Goal: Information Seeking & Learning: Learn about a topic

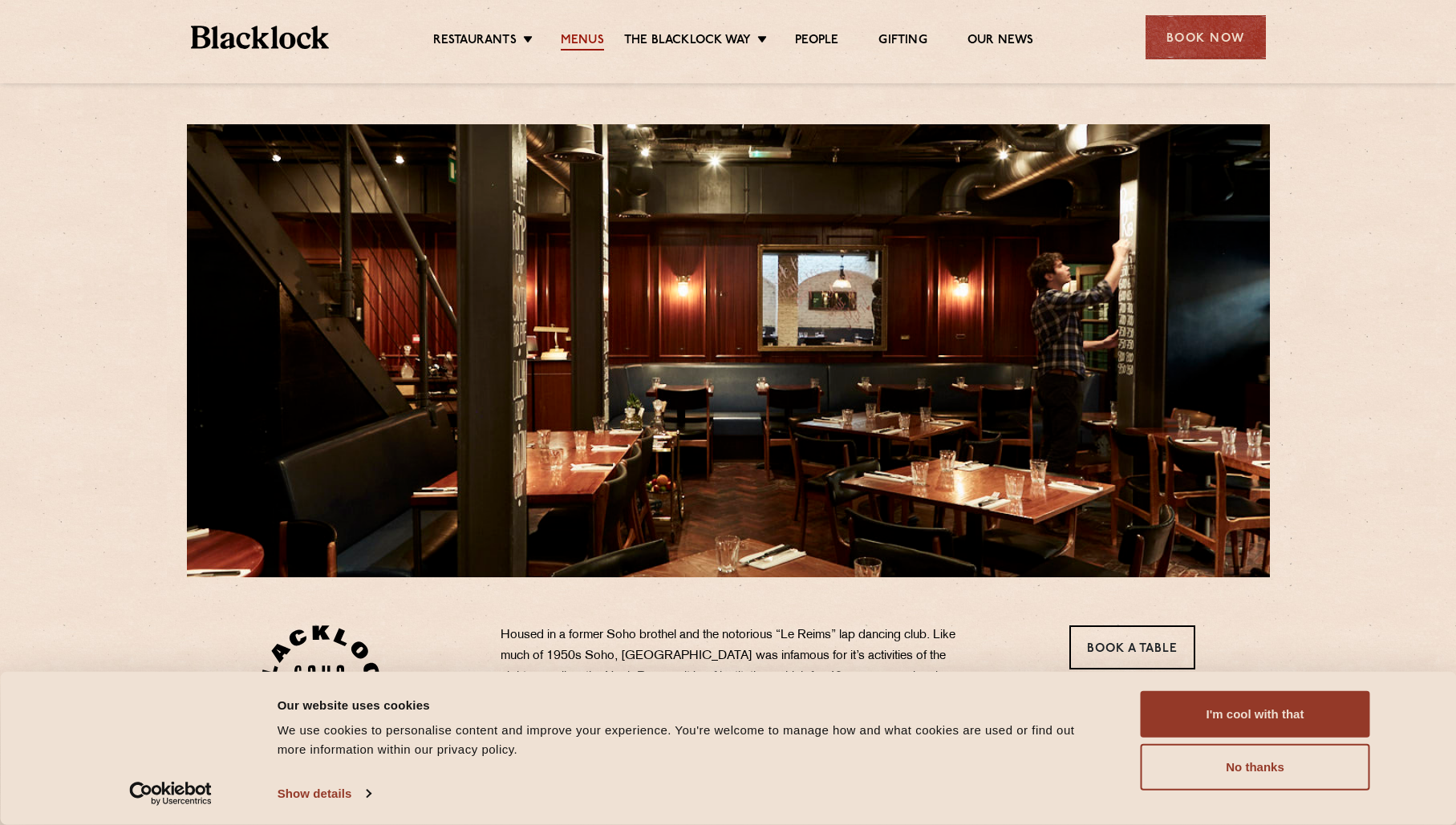
click at [592, 39] on link "Menus" at bounding box center [582, 42] width 43 height 18
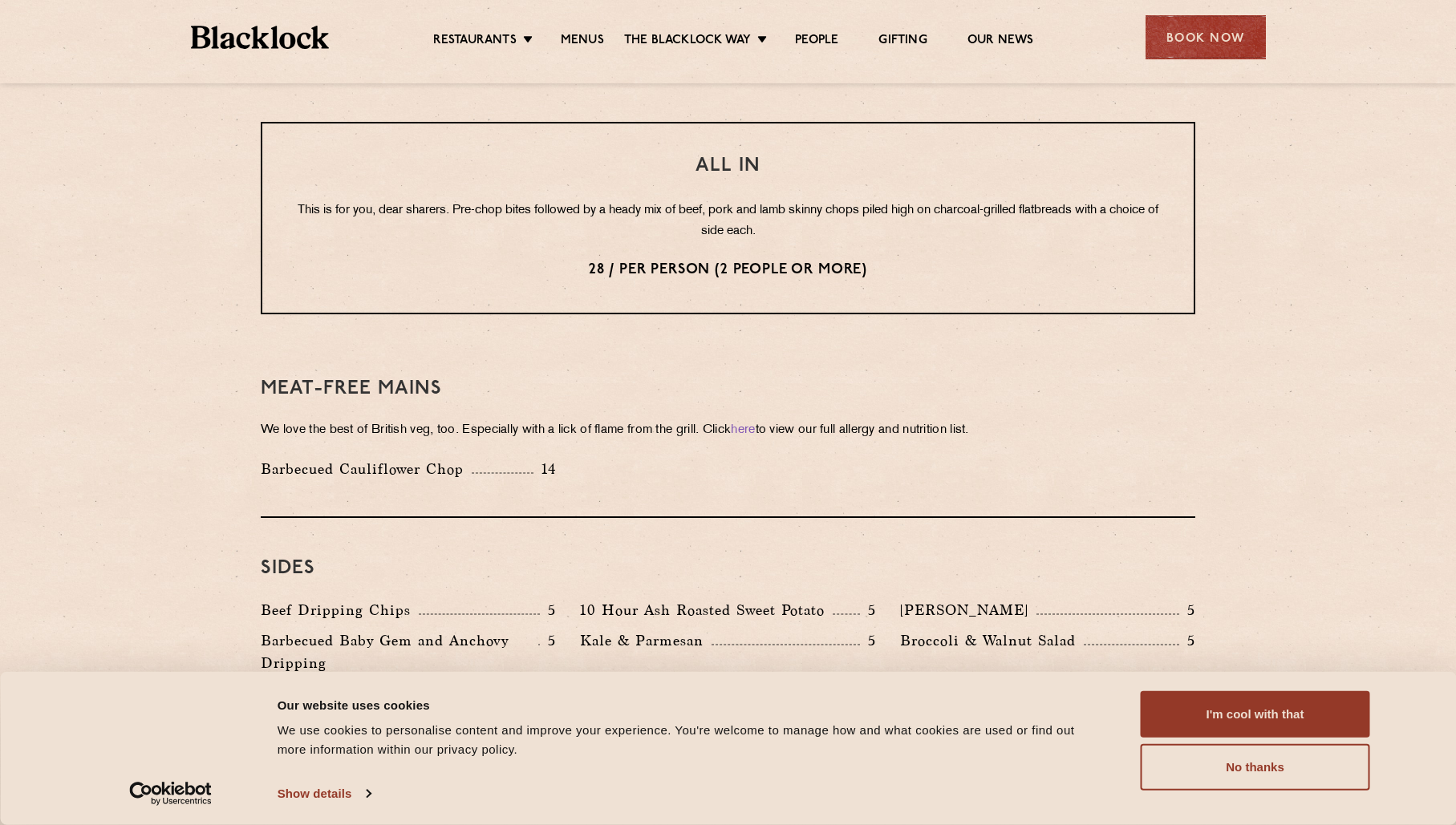
scroll to position [1995, 0]
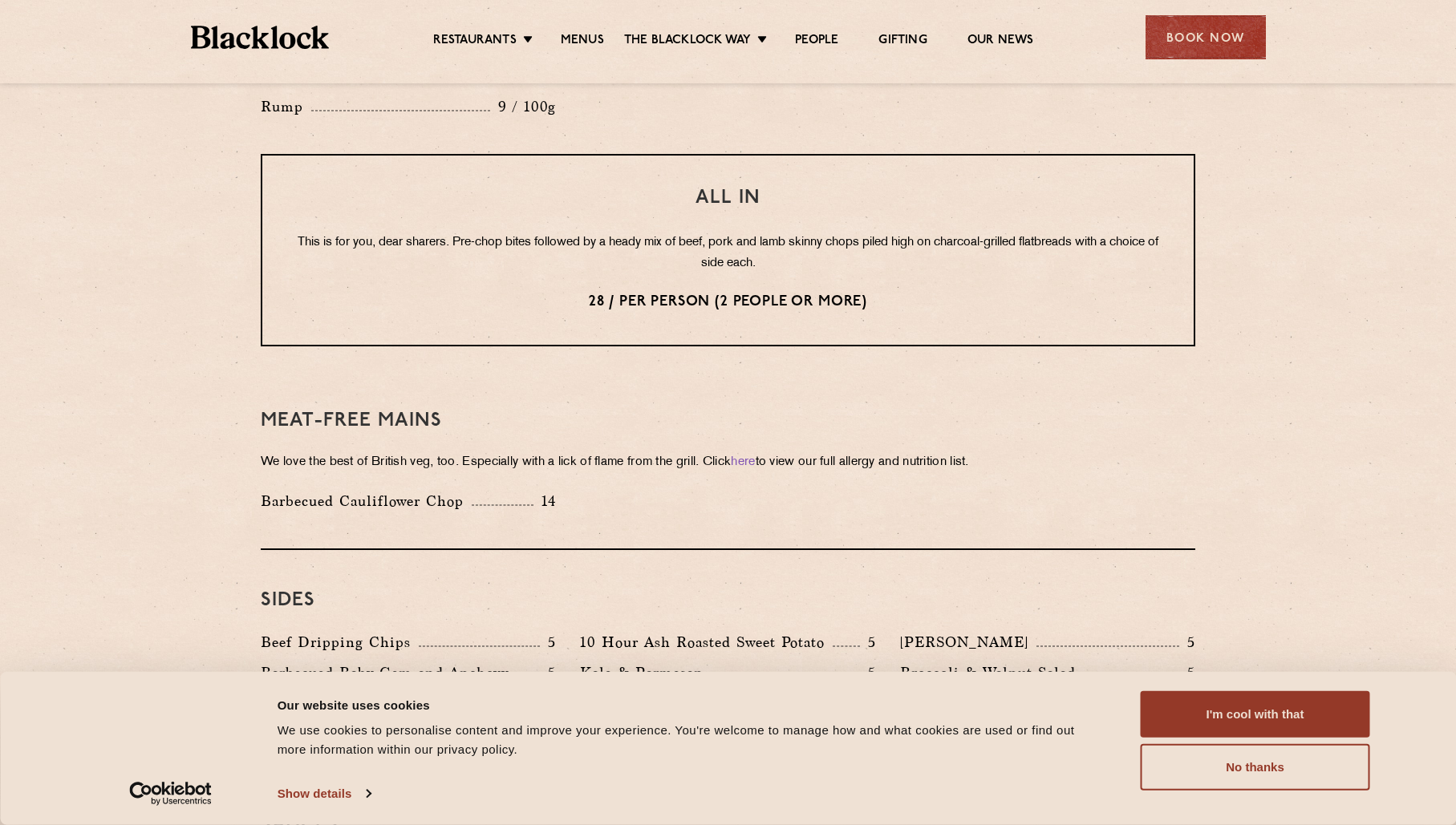
drag, startPoint x: 1306, startPoint y: 486, endPoint x: 1253, endPoint y: 424, distance: 81.6
